Goal: Transaction & Acquisition: Purchase product/service

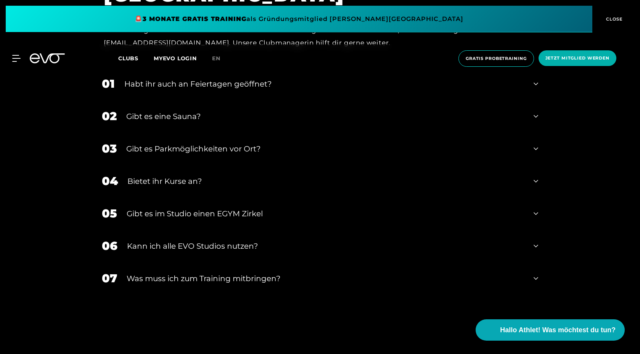
scroll to position [2975, 0]
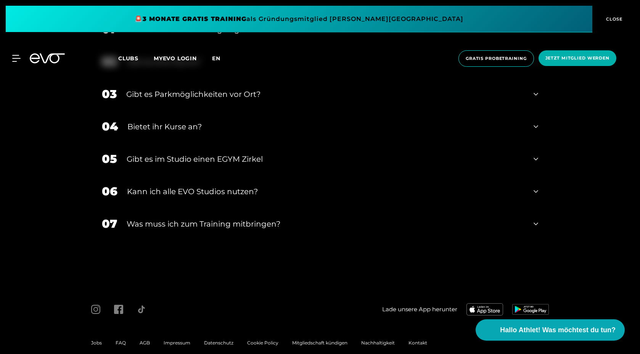
click at [216, 59] on span "en" at bounding box center [216, 58] width 8 height 7
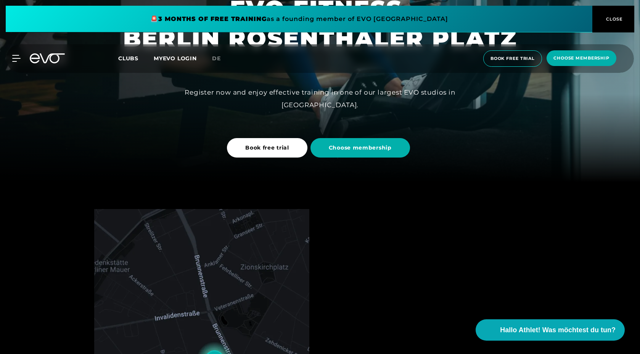
scroll to position [170, 0]
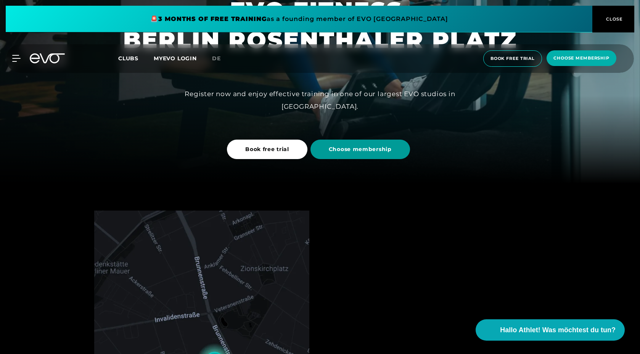
click at [351, 152] on span "Choose membership" at bounding box center [360, 149] width 63 height 8
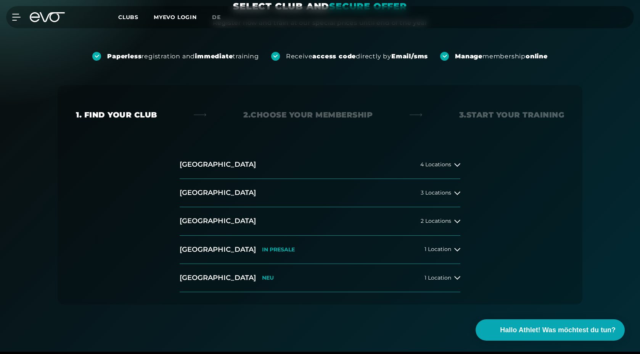
scroll to position [84, 0]
click at [421, 188] on button "[GEOGRAPHIC_DATA] 3 Locations" at bounding box center [320, 193] width 281 height 28
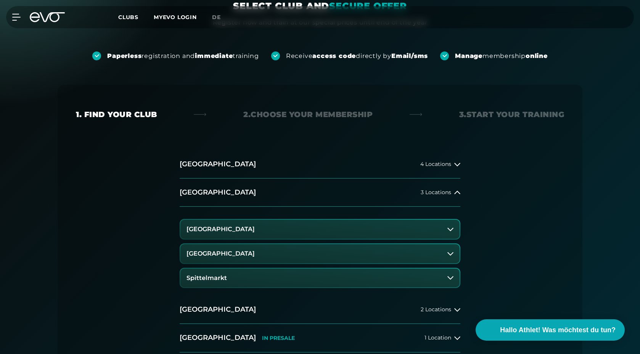
click at [242, 248] on button "[GEOGRAPHIC_DATA]" at bounding box center [319, 253] width 279 height 19
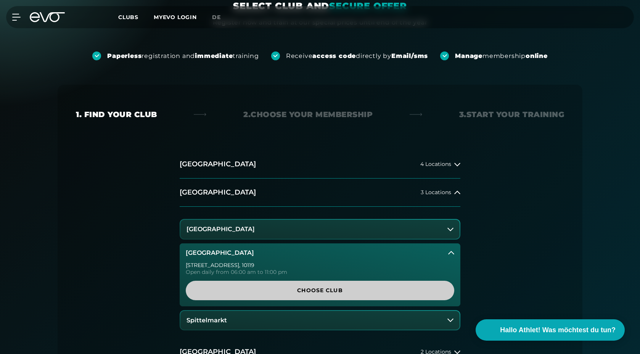
click at [287, 292] on span "Choose Club" at bounding box center [320, 291] width 232 height 8
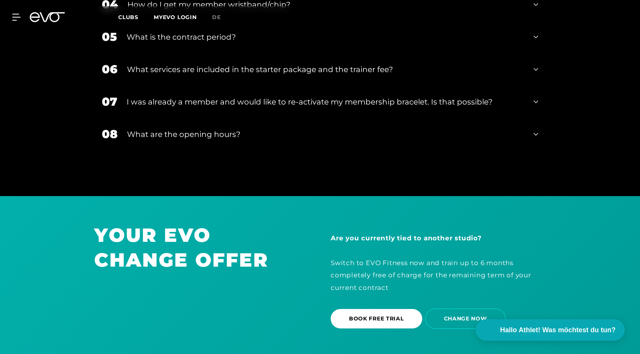
scroll to position [1569, 0]
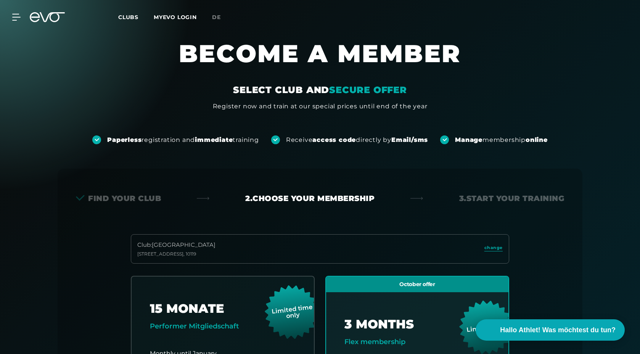
click at [32, 20] on icon at bounding box center [35, 17] width 10 height 10
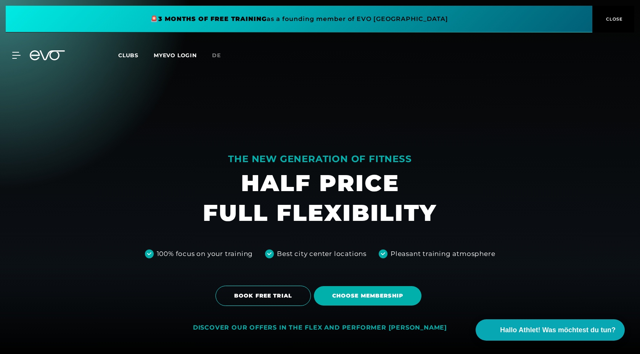
click at [37, 20] on span at bounding box center [299, 19] width 587 height 27
